Goal: Transaction & Acquisition: Purchase product/service

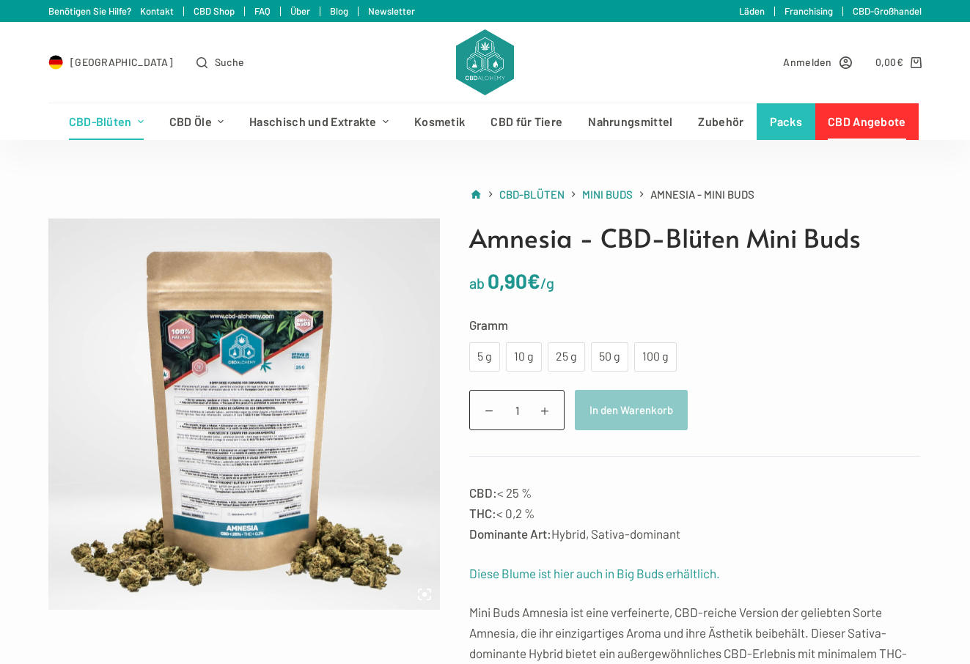
click at [889, 119] on link "CBD Angebote" at bounding box center [867, 121] width 104 height 37
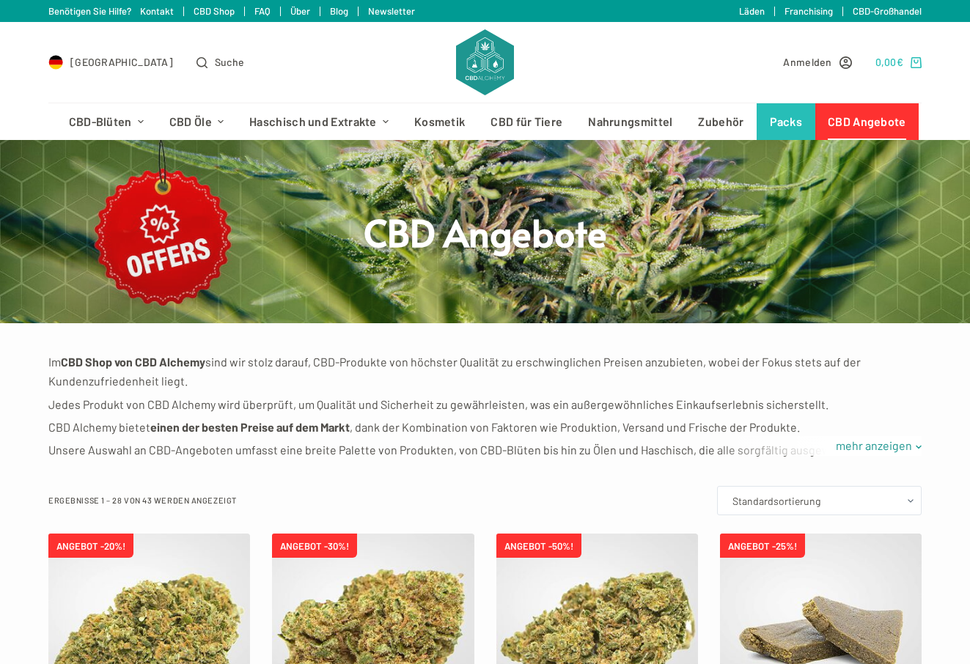
click at [881, 62] on bdi "0,00 €" at bounding box center [889, 62] width 29 height 12
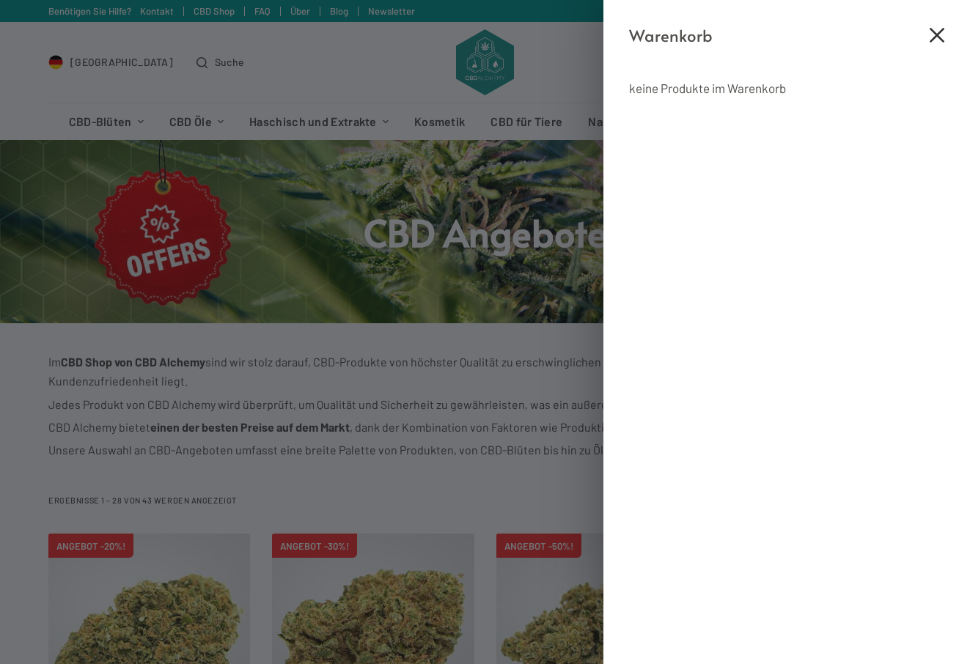
click at [940, 34] on icon "Close cart drawer" at bounding box center [937, 35] width 15 height 15
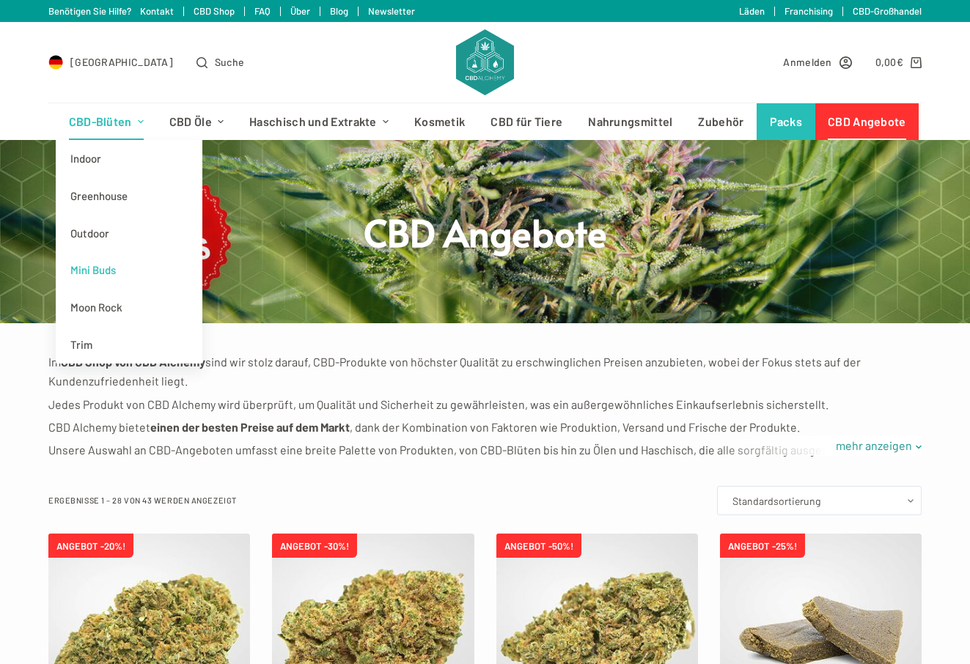
click at [100, 270] on link "Mini Buds" at bounding box center [129, 269] width 147 height 37
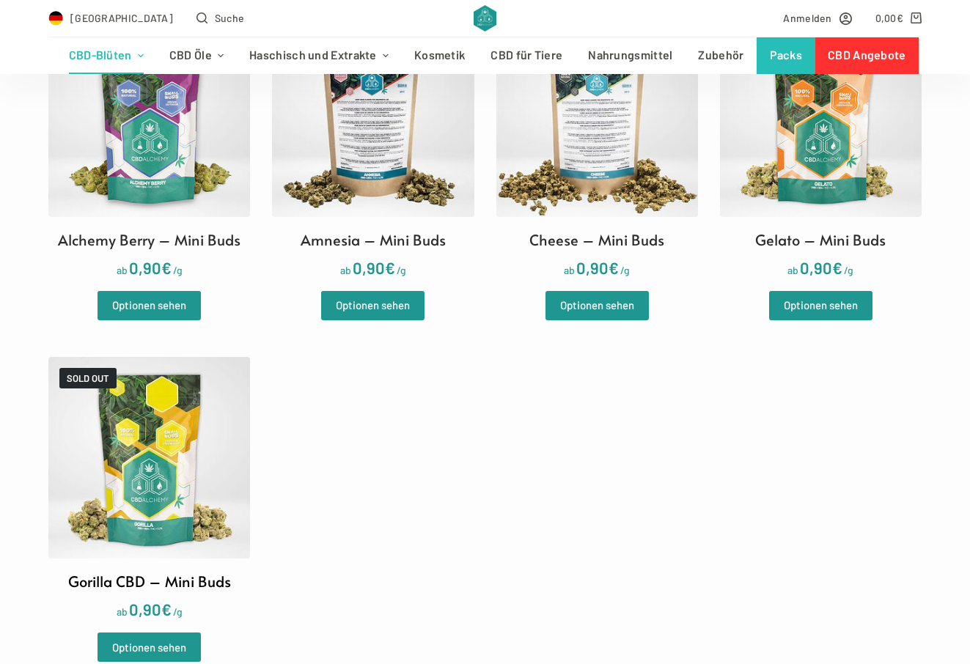
scroll to position [512, 0]
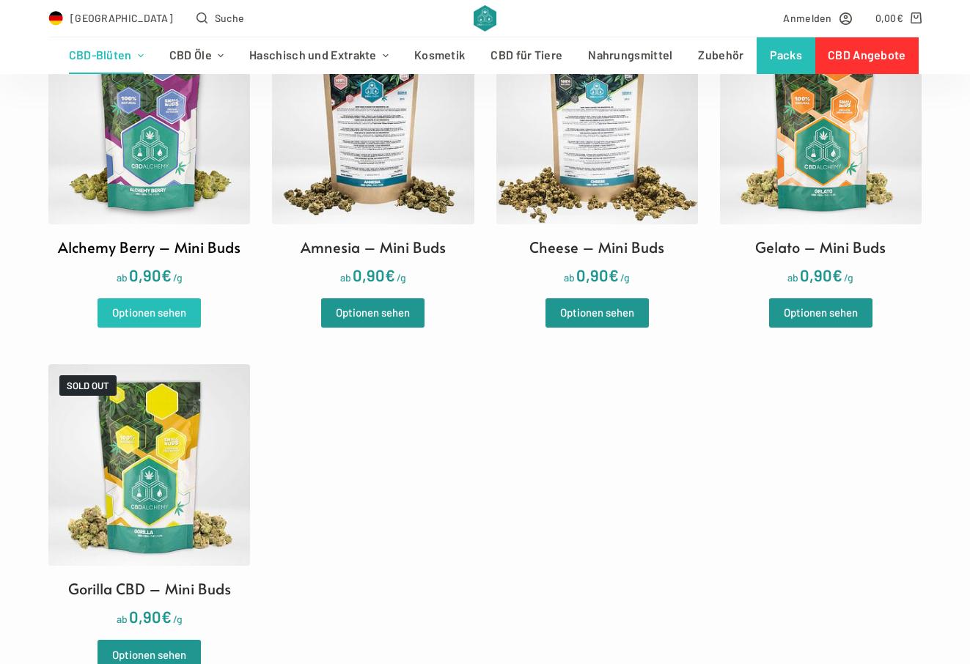
click at [152, 314] on link "Optionen sehen" at bounding box center [149, 312] width 103 height 29
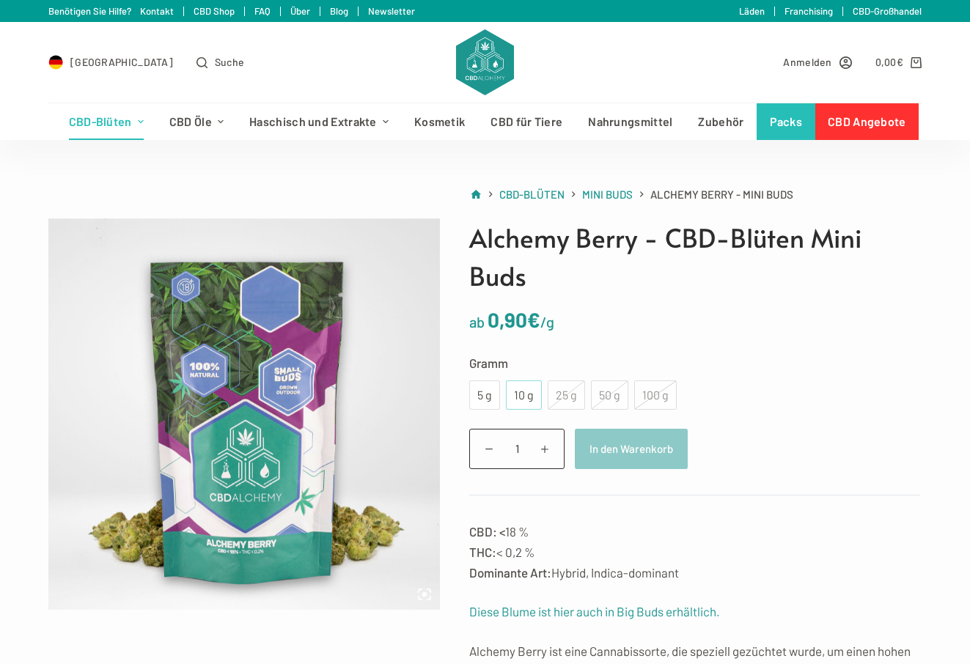
click at [510, 392] on div "10 g" at bounding box center [524, 395] width 36 height 29
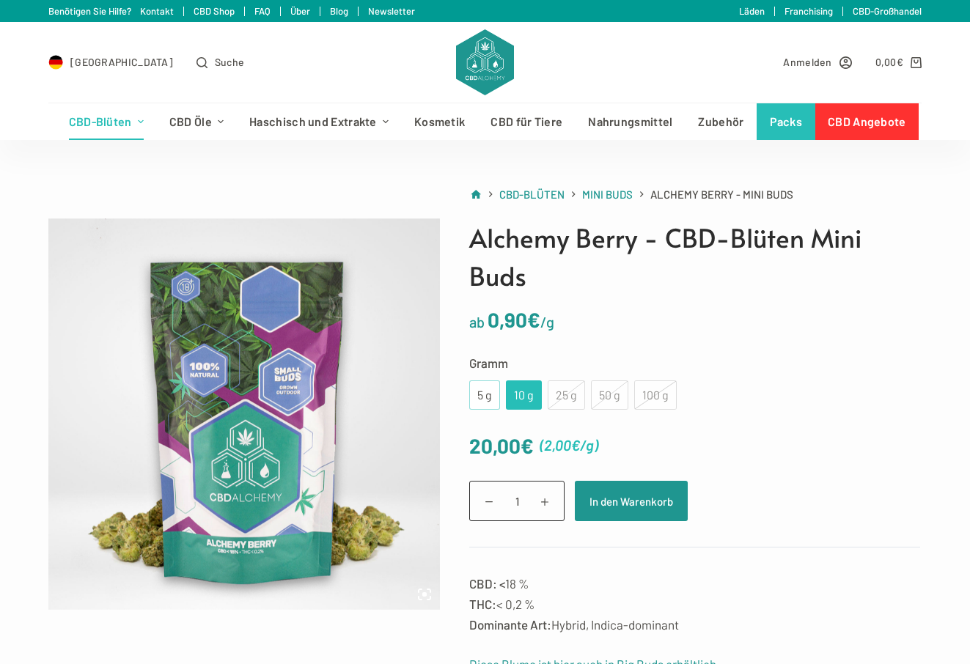
click at [482, 392] on div "5 g" at bounding box center [484, 395] width 13 height 19
click at [539, 502] on span at bounding box center [545, 502] width 23 height 23
click at [543, 491] on span at bounding box center [545, 502] width 23 height 23
type input "3"
click at [608, 504] on button "In den Warenkorb" at bounding box center [631, 501] width 113 height 40
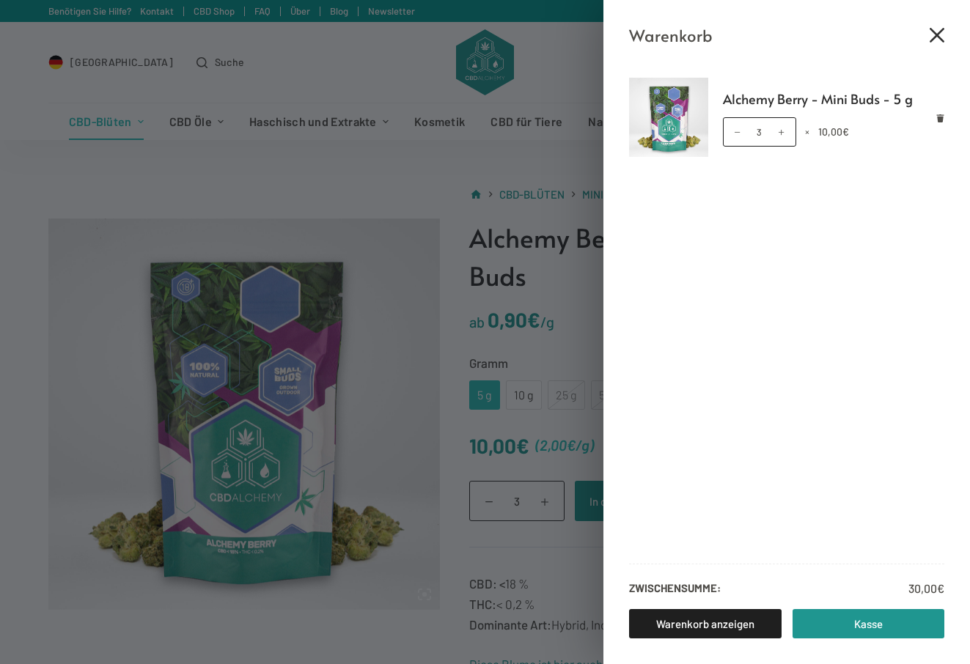
click at [931, 33] on icon "Close cart drawer" at bounding box center [937, 35] width 15 height 15
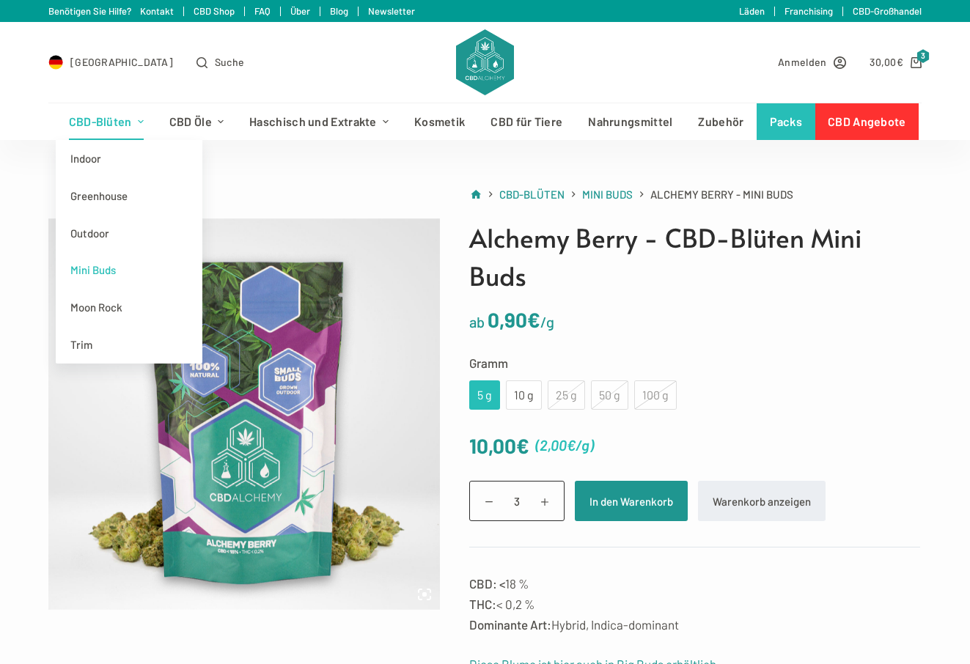
click at [81, 269] on link "Mini Buds" at bounding box center [129, 269] width 147 height 37
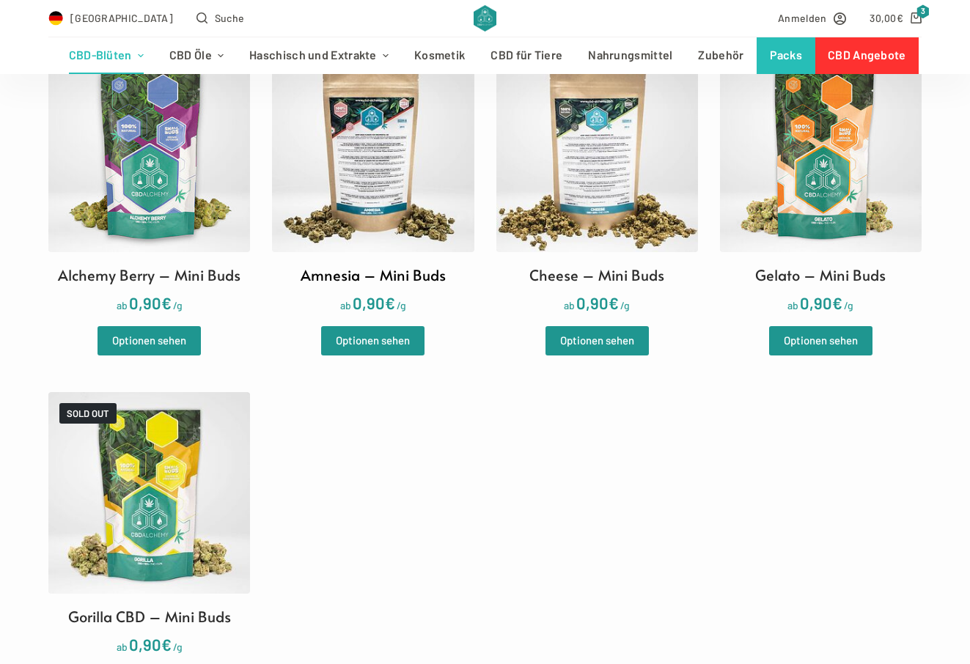
scroll to position [483, 0]
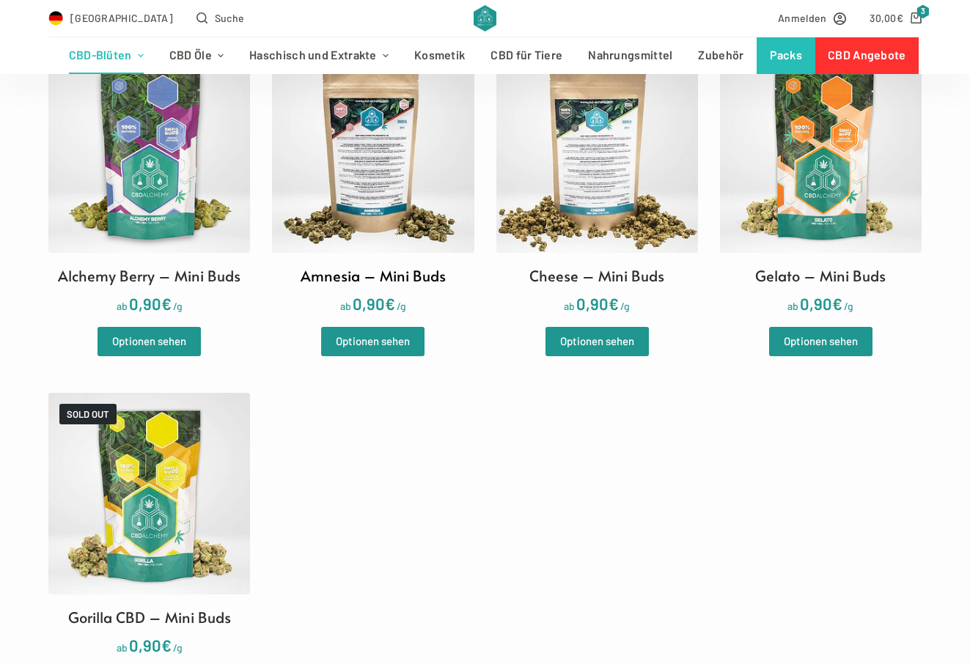
click at [391, 213] on img at bounding box center [373, 152] width 202 height 202
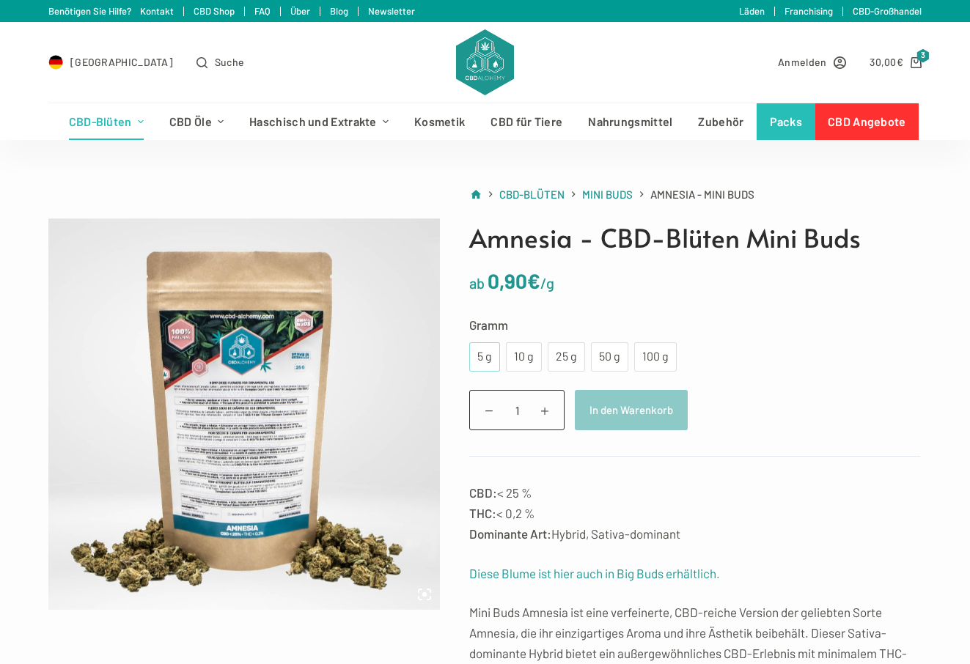
click at [491, 360] on div "5 g" at bounding box center [484, 357] width 13 height 19
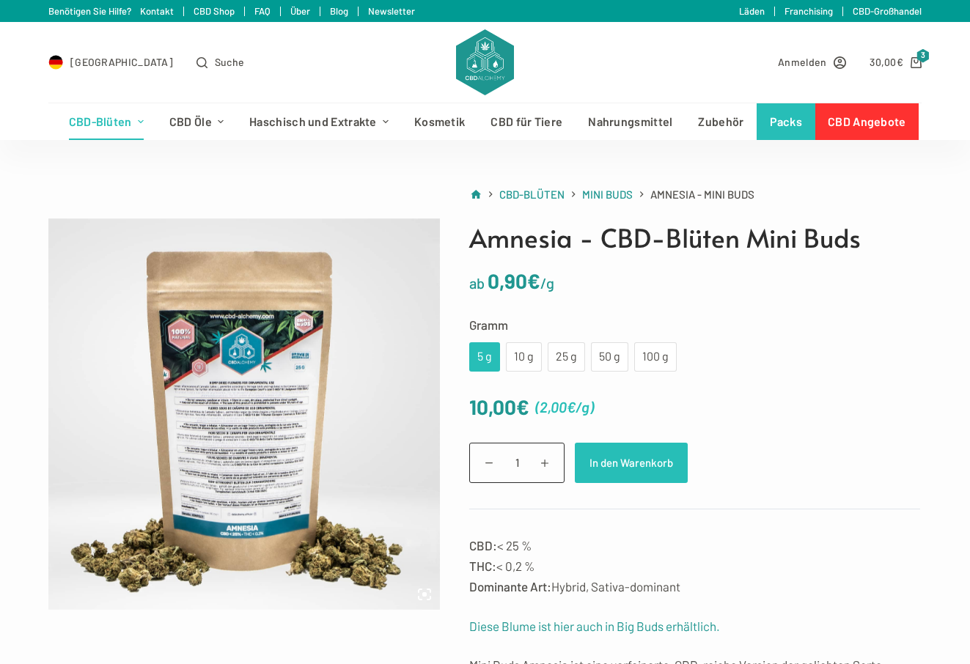
click at [589, 459] on button "In den Warenkorb" at bounding box center [631, 463] width 113 height 40
click at [903, 58] on span "€" at bounding box center [900, 62] width 7 height 12
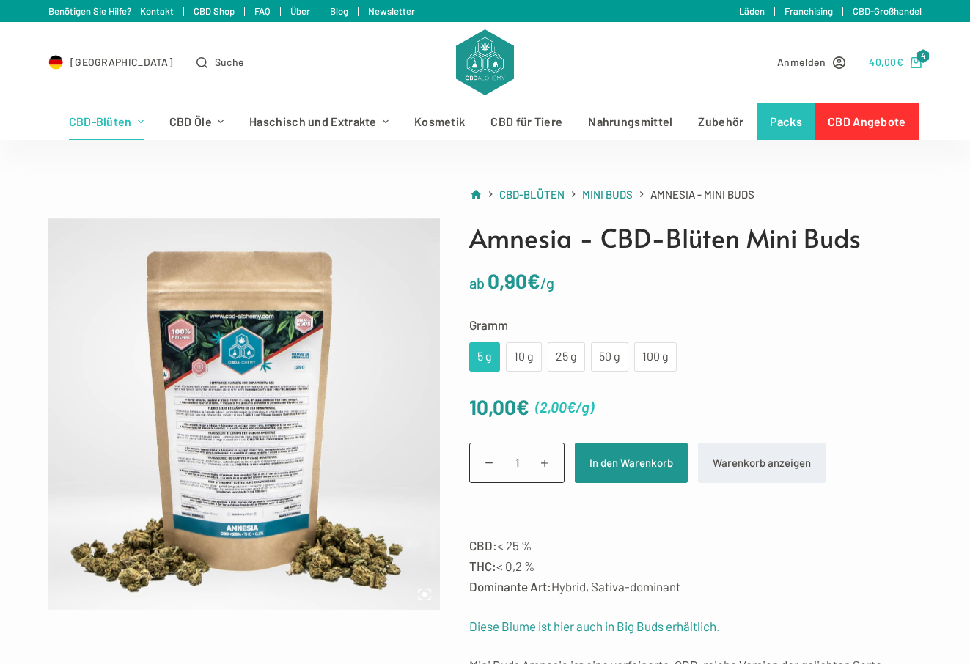
click at [908, 54] on link "40,00 € 4" at bounding box center [895, 62] width 53 height 17
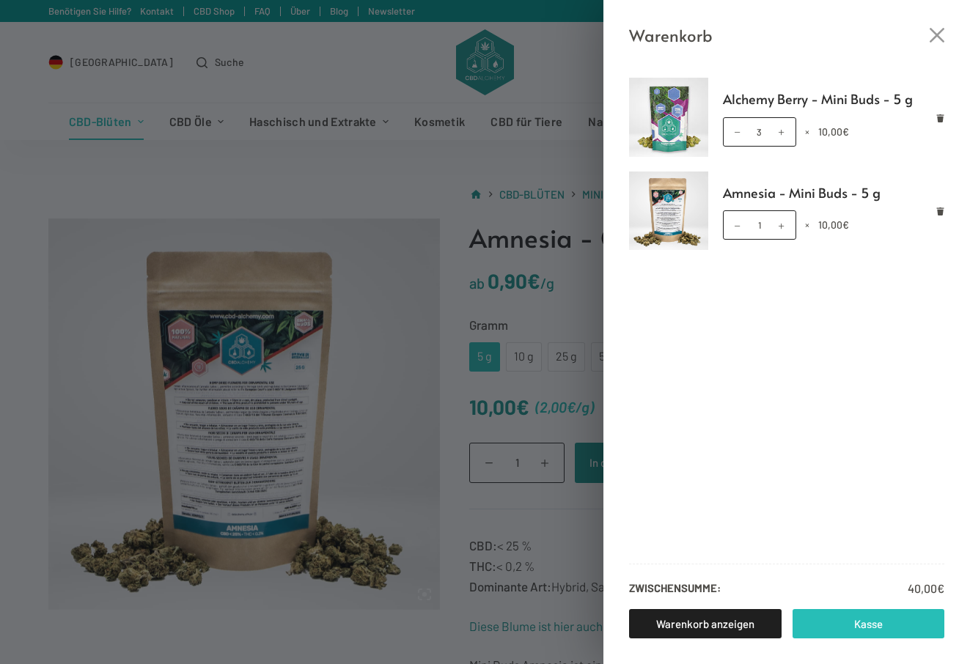
click at [810, 629] on link "Kasse" at bounding box center [869, 623] width 153 height 29
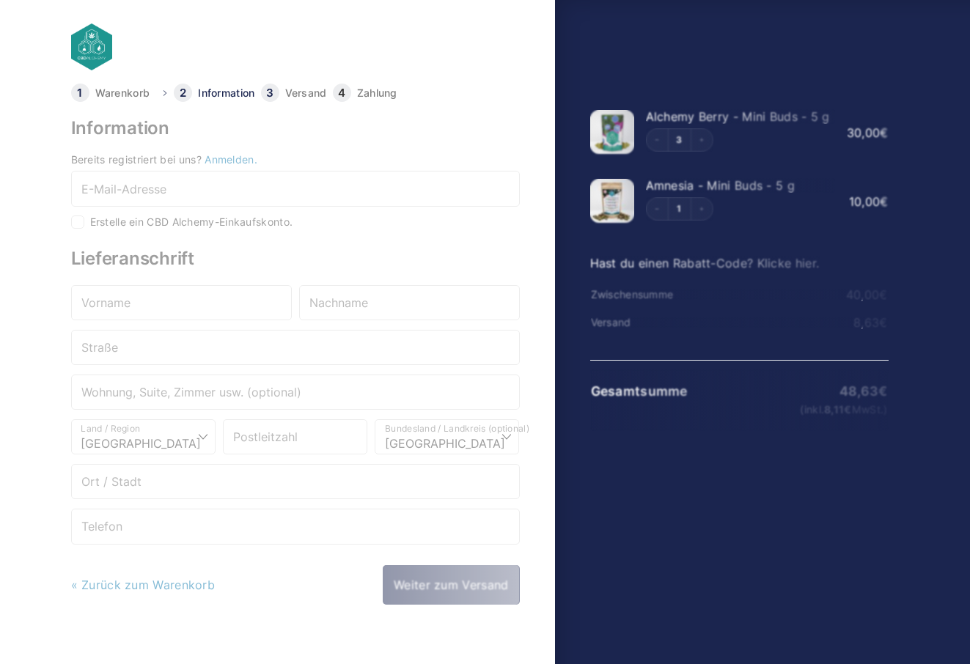
select select "DE-BE"
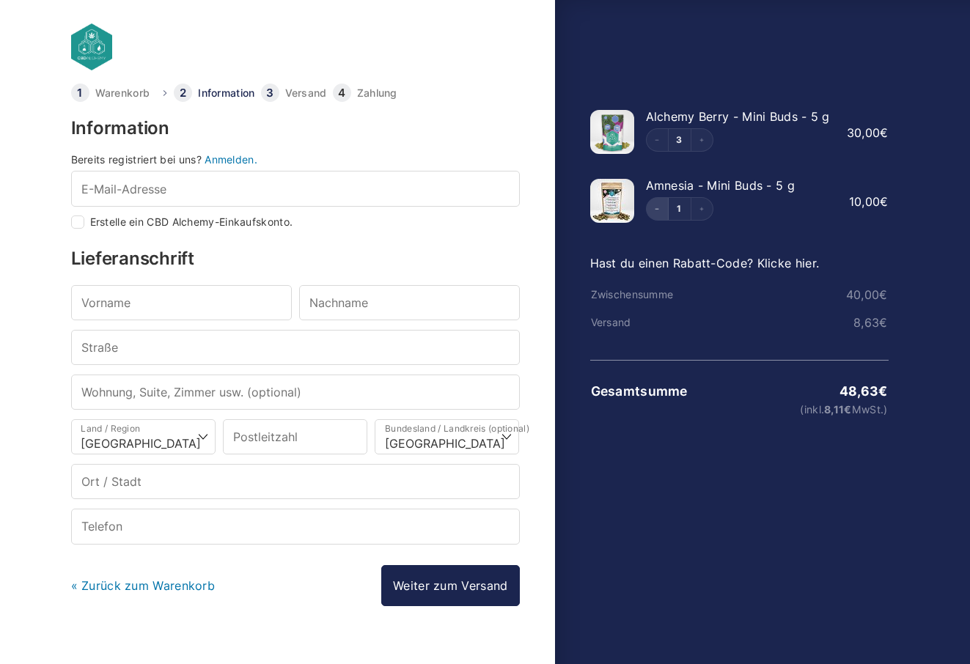
click at [656, 216] on button "Decrement" at bounding box center [658, 209] width 22 height 22
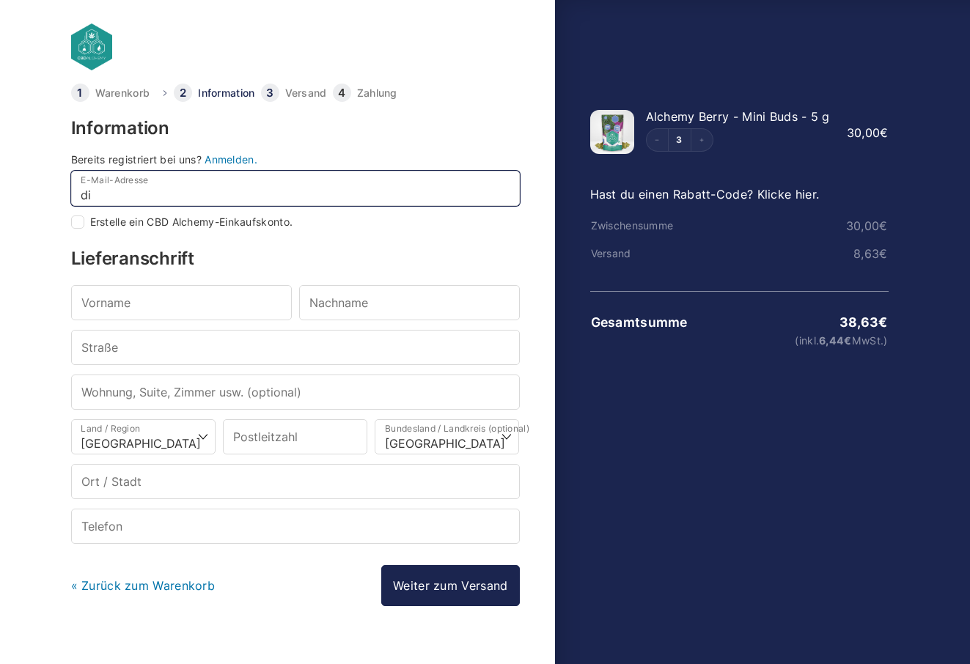
type input "die"
checkbox input "true"
type input "[EMAIL_ADDRESS][DOMAIN_NAME]"
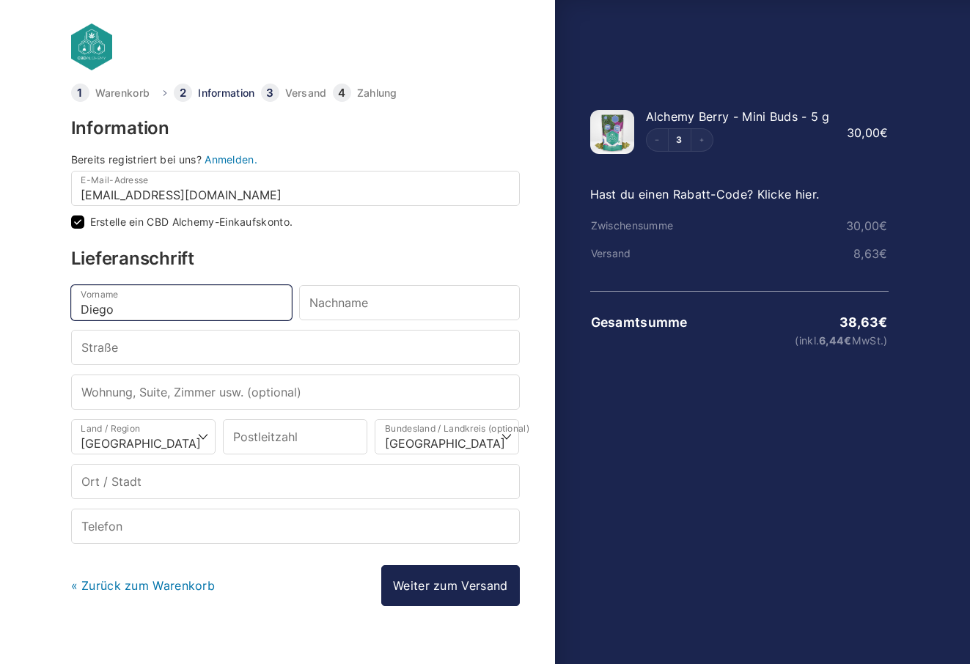
type input "Diego"
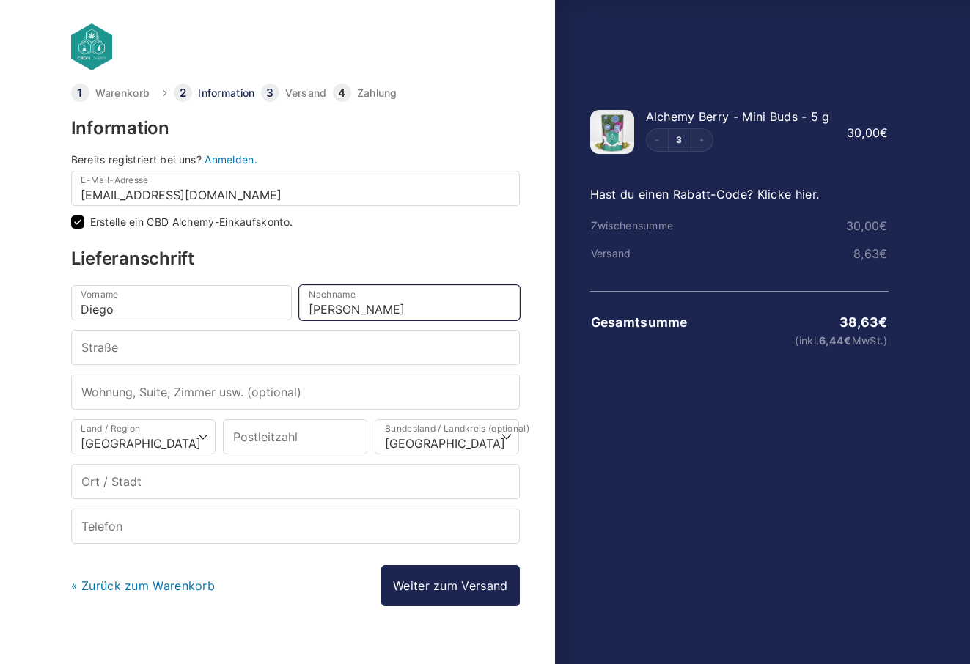
type input "[PERSON_NAME]"
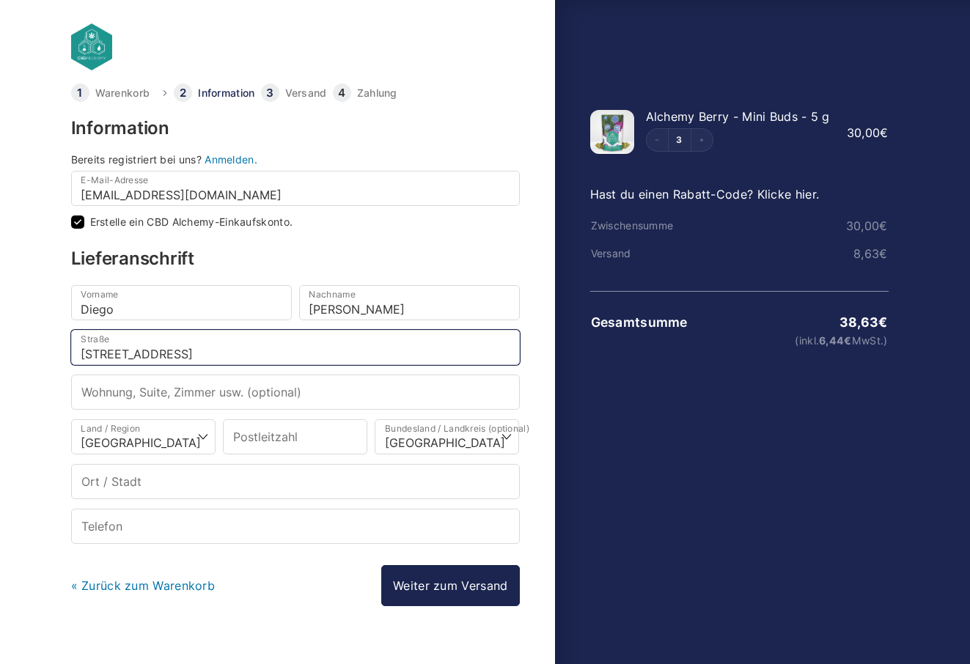
type input "[STREET_ADDRESS]"
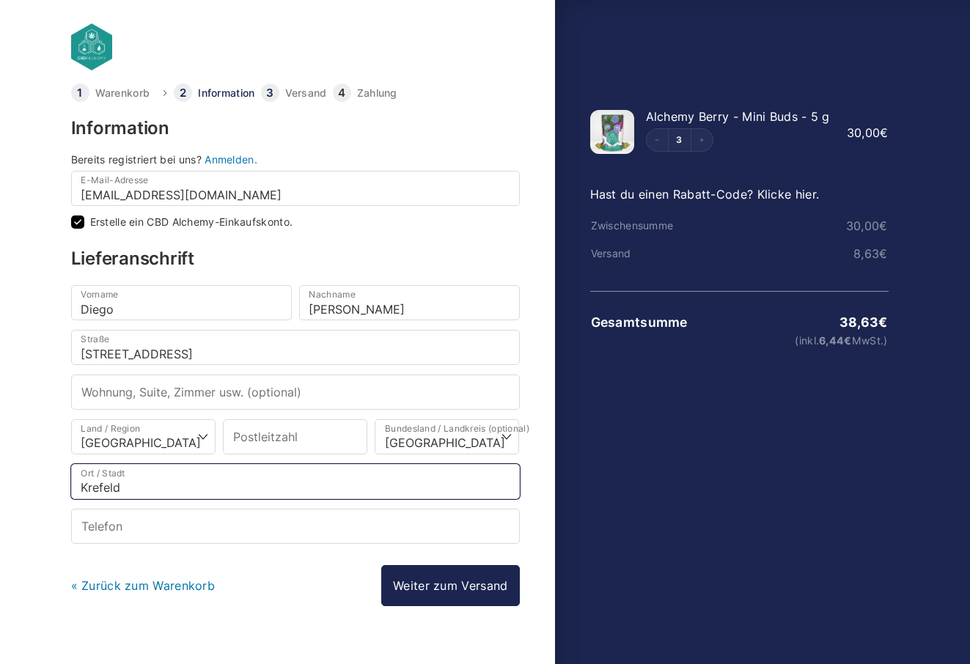
type input "Krefeld"
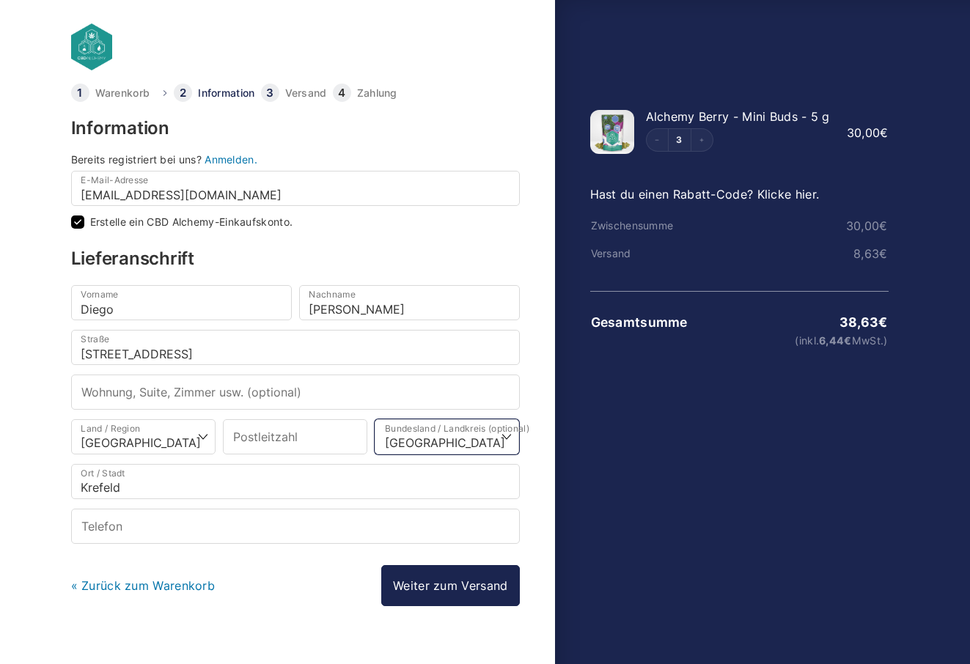
select select "DE-NW"
type input "47798"
select select
type input "47798"
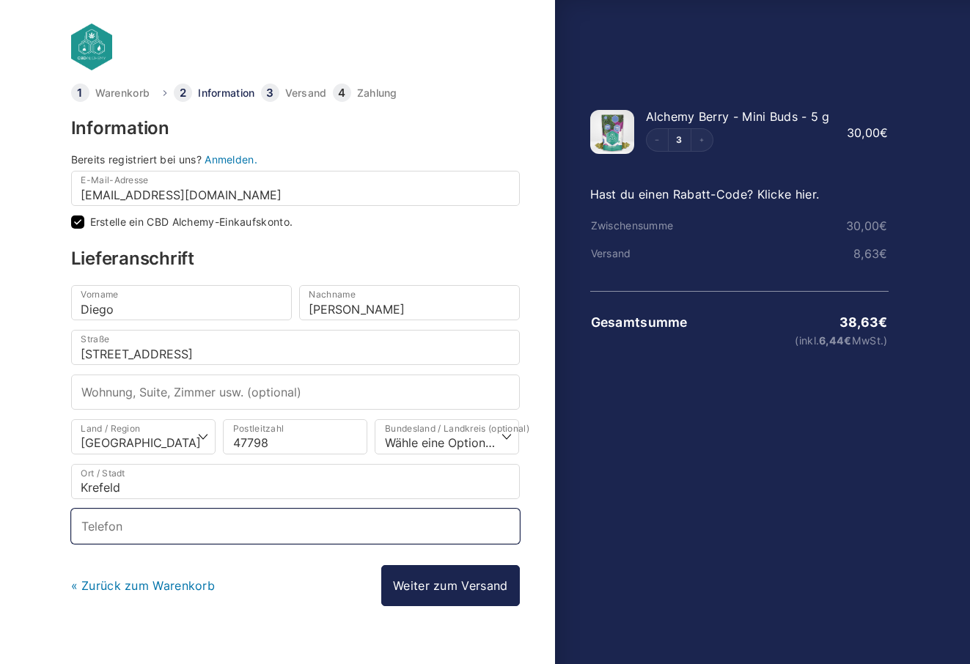
select select
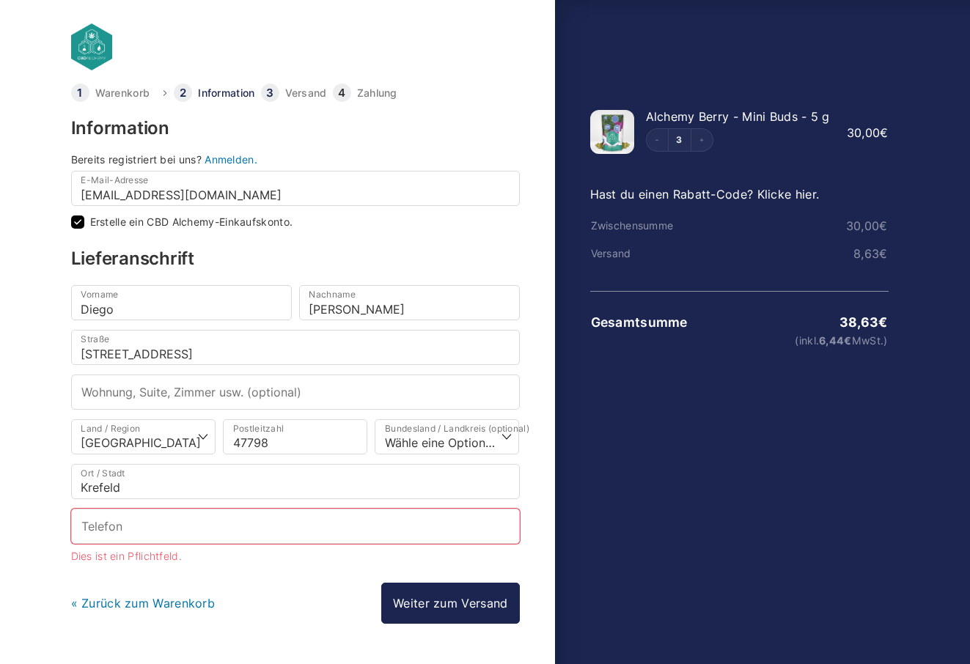
click at [290, 583] on div "« Zurück zum Warenkorb Weiter zum Versand Weiter zur Zahlung" at bounding box center [295, 603] width 449 height 41
click at [174, 534] on input "Telefon *" at bounding box center [295, 526] width 449 height 35
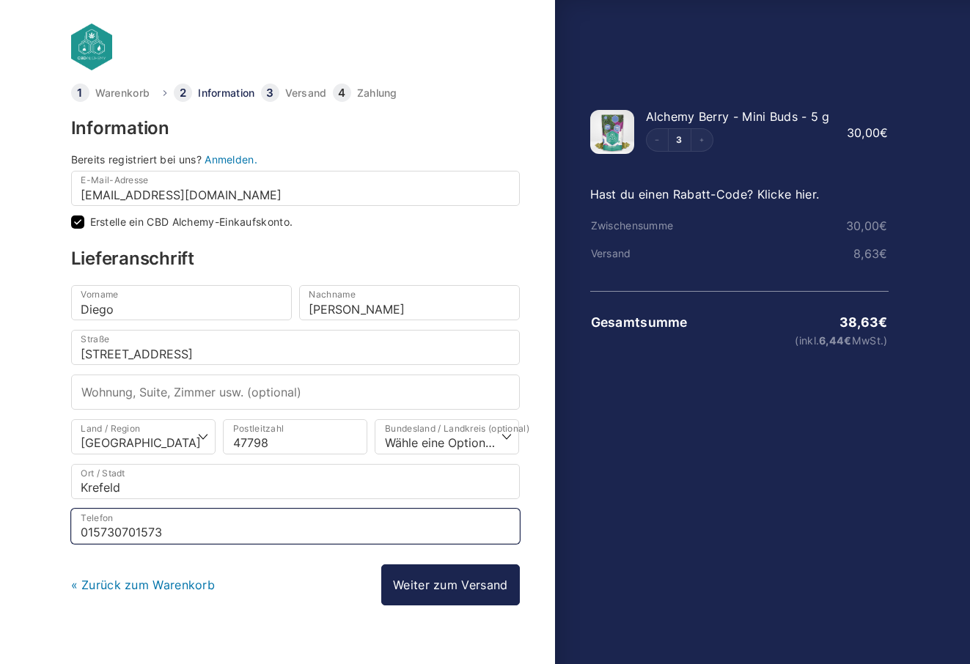
type input "015730701573"
click at [317, 593] on div "« Zurück zum Warenkorb Weiter zum Versand Weiter zur Zahlung" at bounding box center [295, 585] width 449 height 41
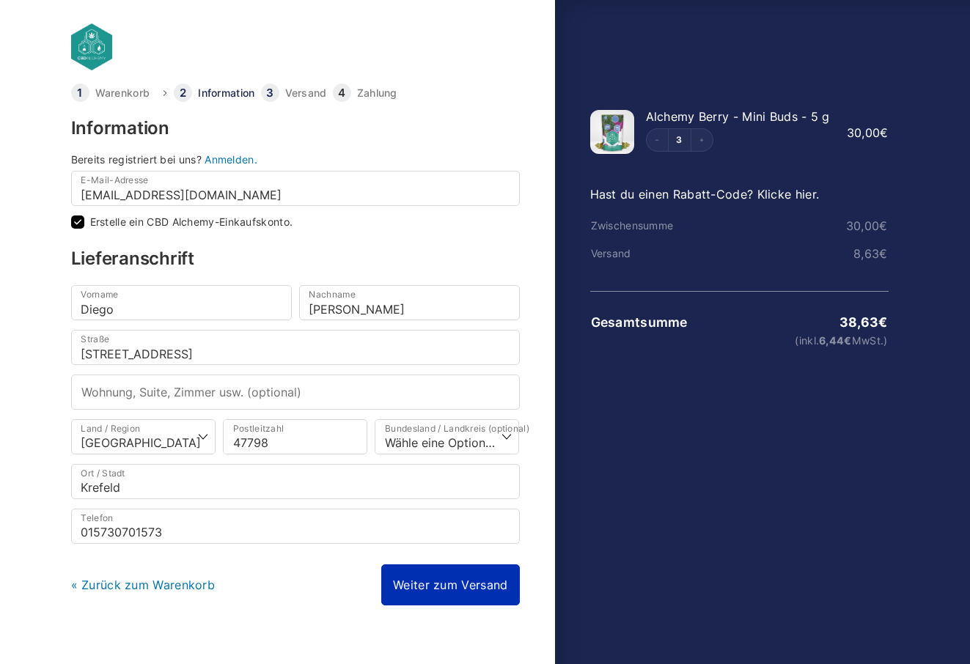
click at [445, 577] on link "Weiter zum Versand" at bounding box center [450, 585] width 138 height 41
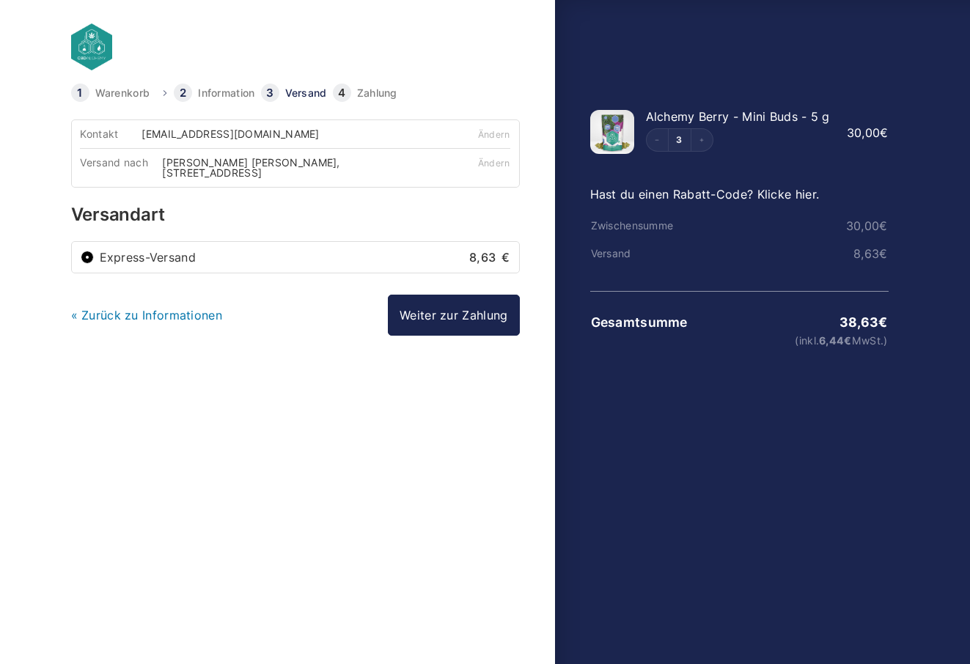
click at [141, 133] on div "Kontakt" at bounding box center [111, 134] width 62 height 10
click at [416, 307] on link "Weiter zur Zahlung" at bounding box center [453, 315] width 131 height 41
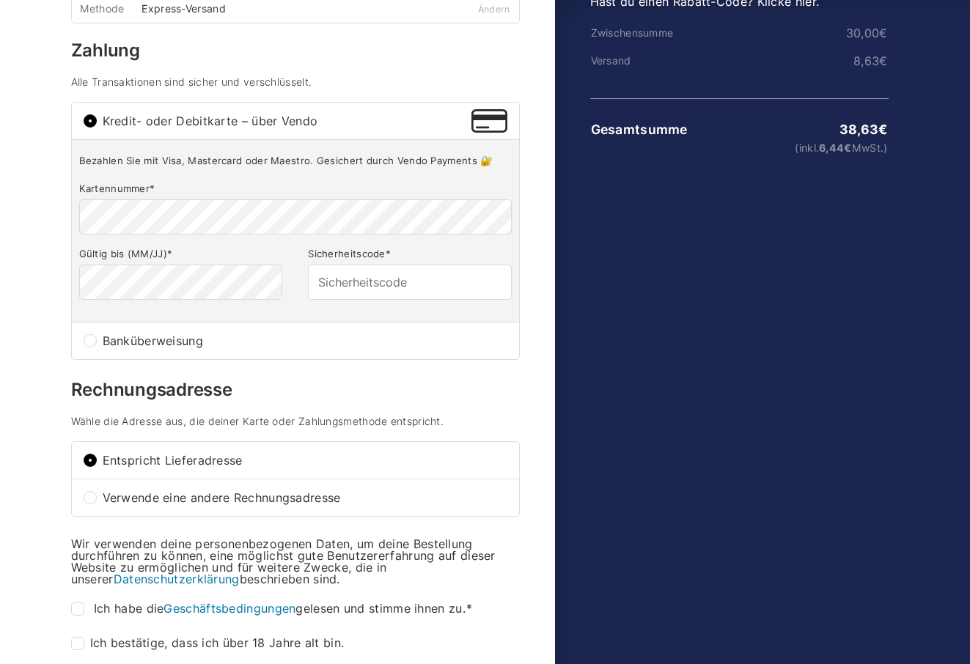
scroll to position [190, 0]
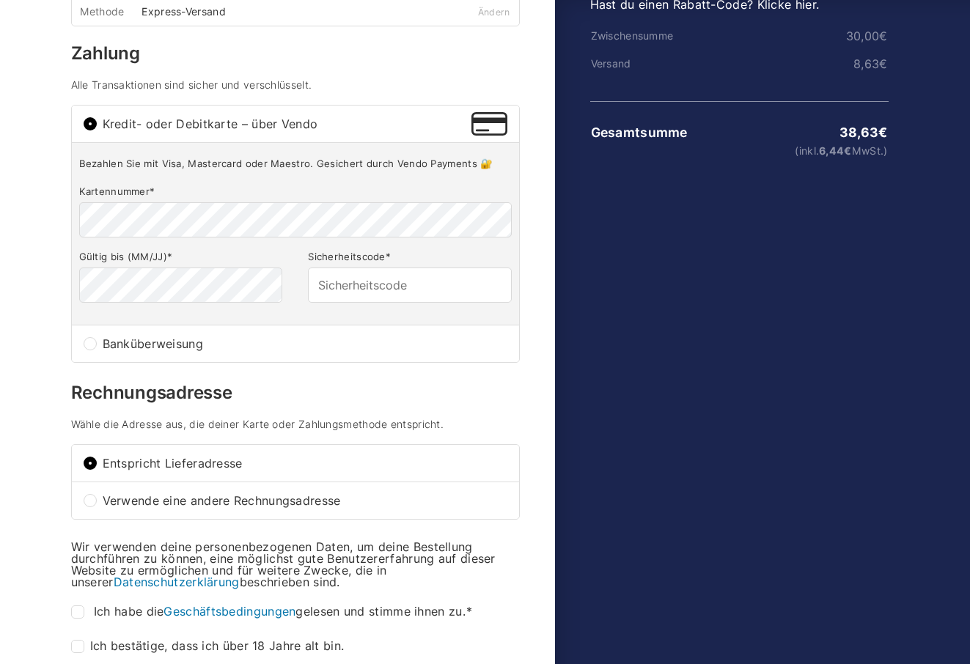
click at [98, 331] on div "Banküberweisung" at bounding box center [295, 344] width 447 height 37
radio input "true"
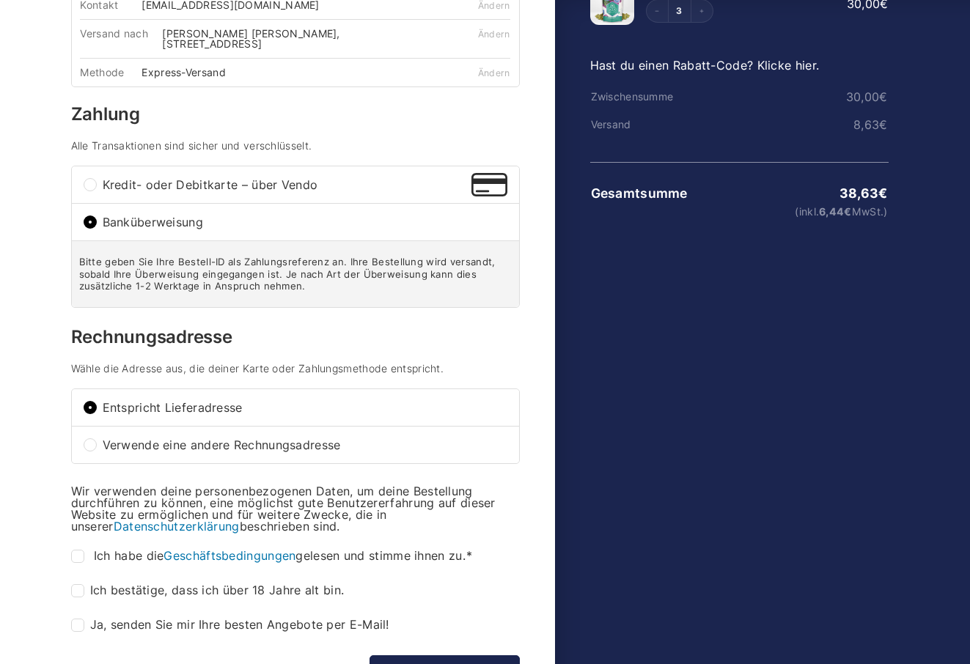
scroll to position [125, 0]
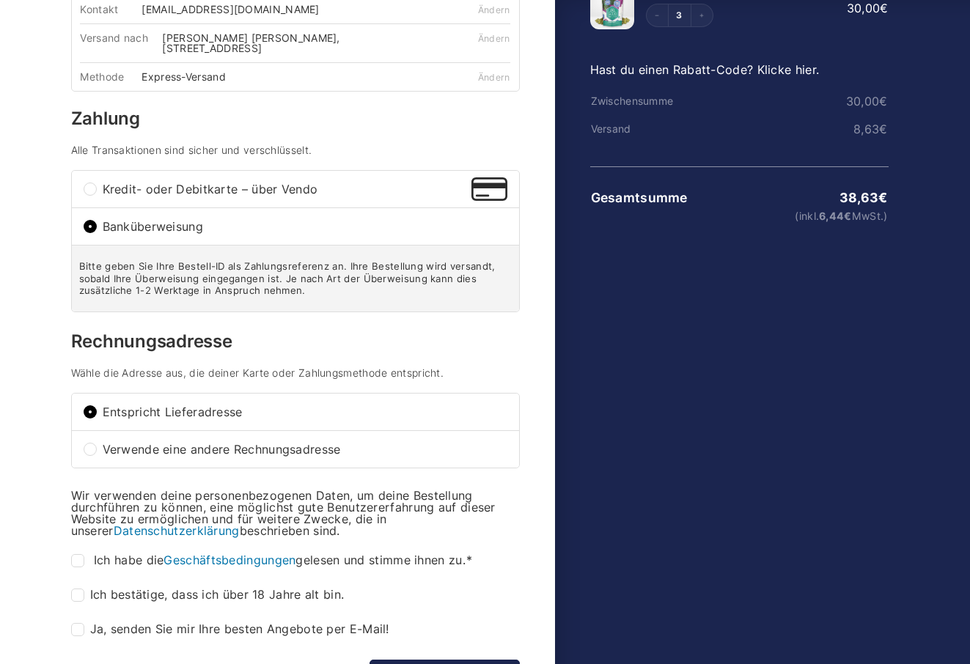
click at [92, 183] on input "Kredit- oder Debitkarte – über Vendo" at bounding box center [90, 189] width 13 height 13
radio input "true"
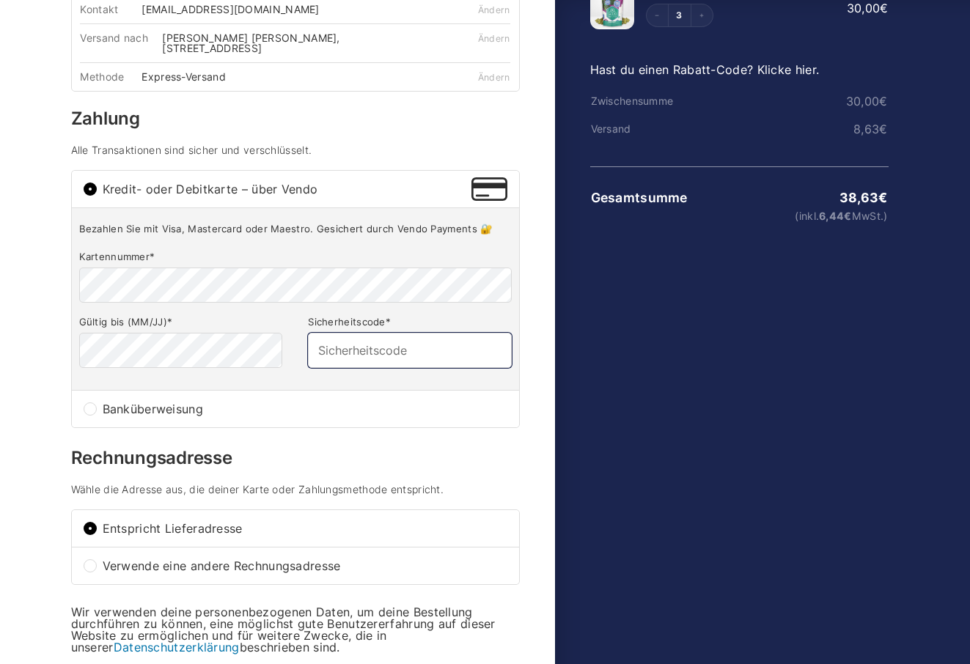
click at [351, 341] on input "Sicherheitscode *" at bounding box center [409, 350] width 203 height 35
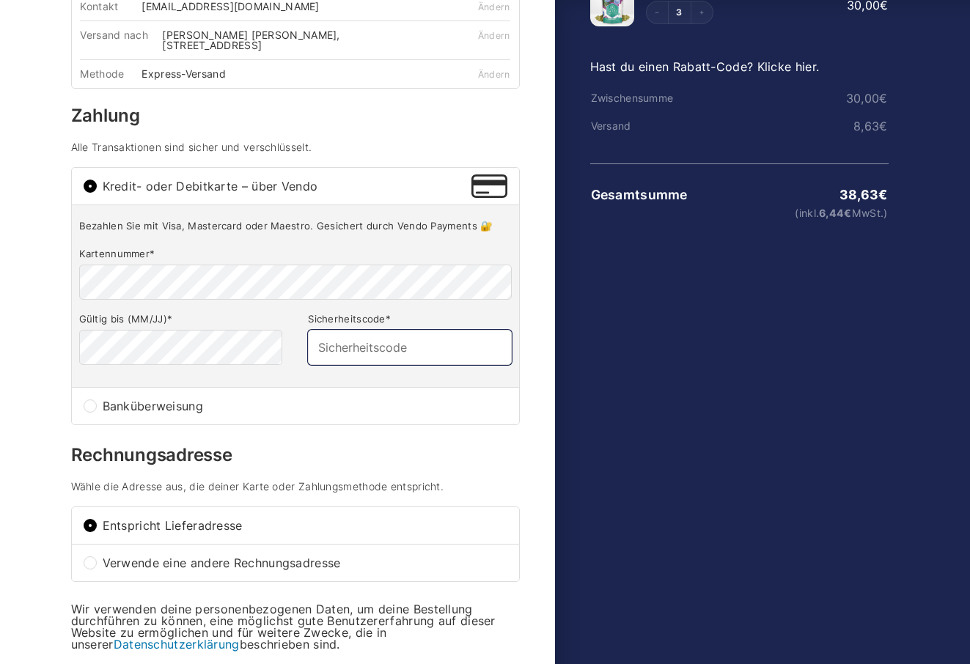
click at [399, 339] on input "Sicherheitscode *" at bounding box center [409, 347] width 203 height 35
type input "372"
click at [310, 452] on h3 "Rechnungsadresse" at bounding box center [295, 456] width 449 height 18
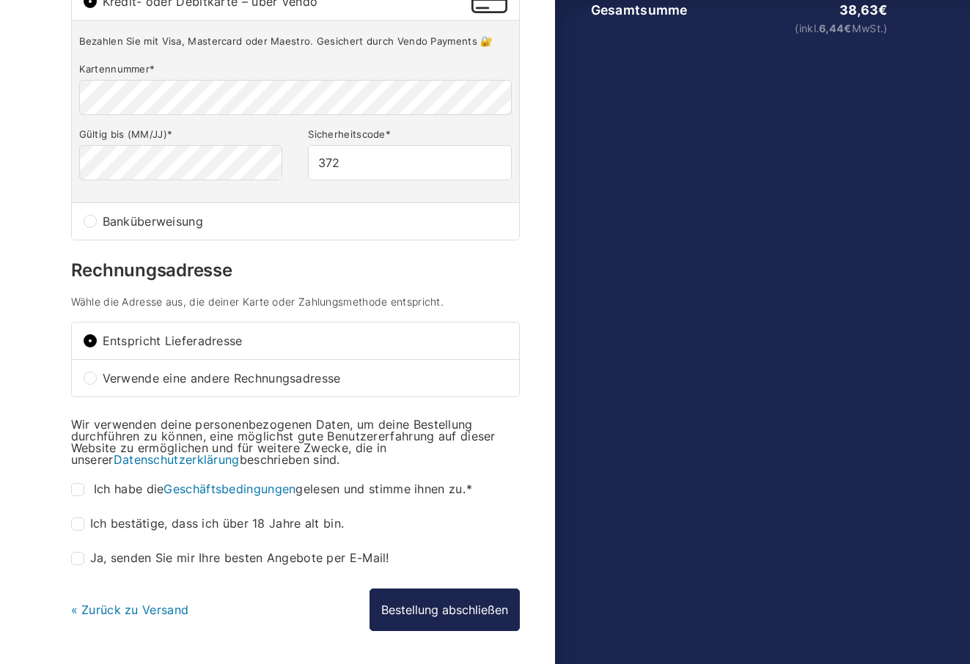
scroll to position [321, 0]
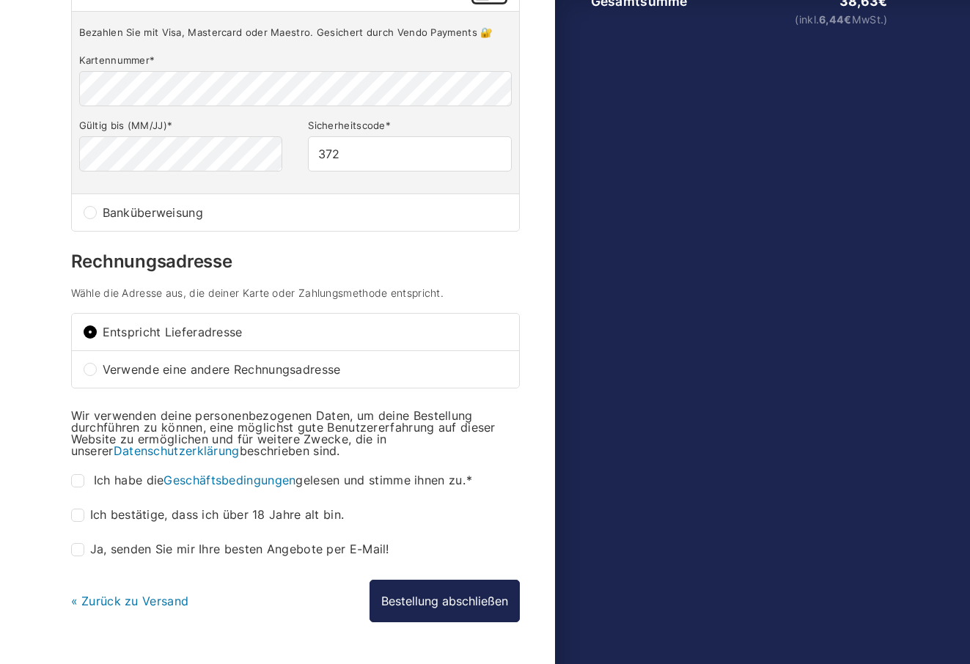
click at [78, 474] on input "Ich habe die Geschäftsbedingungen gelesen und stimme ihnen zu. *" at bounding box center [77, 480] width 13 height 13
checkbox input "true"
click at [76, 509] on input "Ich bestätige, dass ich über 18 Jahre alt bin. *" at bounding box center [77, 515] width 13 height 13
checkbox input "true"
click at [458, 584] on button "Bestellung abschließen" at bounding box center [445, 601] width 150 height 43
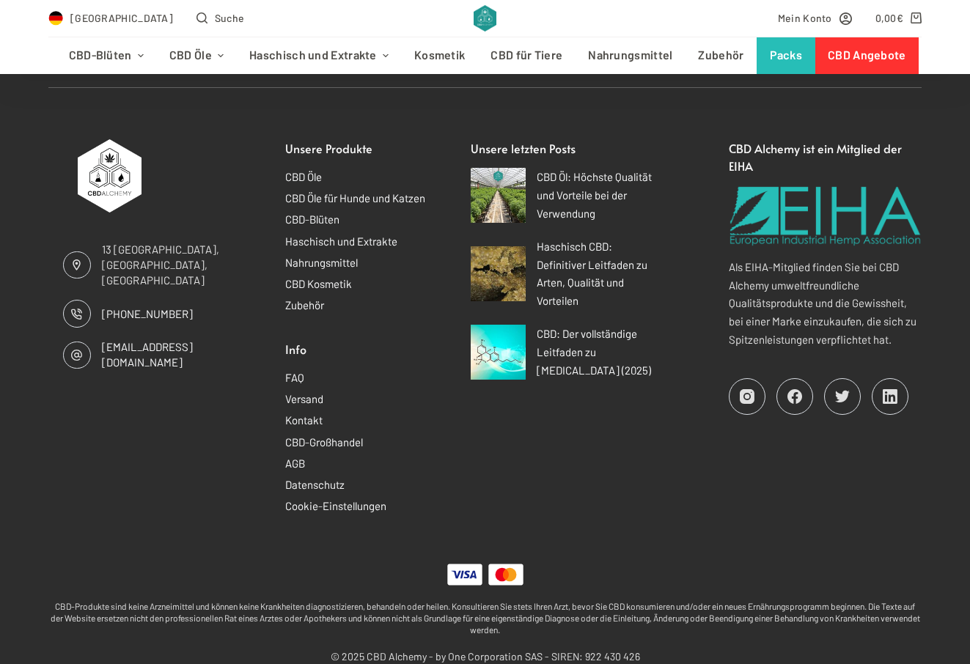
scroll to position [1595, 0]
